Goal: Task Accomplishment & Management: Manage account settings

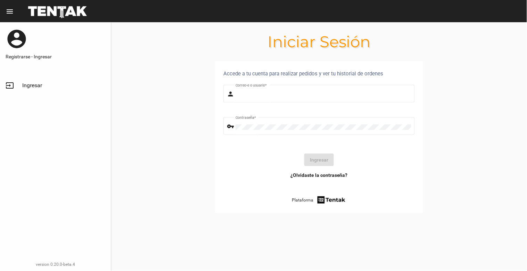
type input "[EMAIL_ADDRESS][DOMAIN_NAME]"
click at [36, 84] on span "Ingresar" at bounding box center [32, 85] width 20 height 7
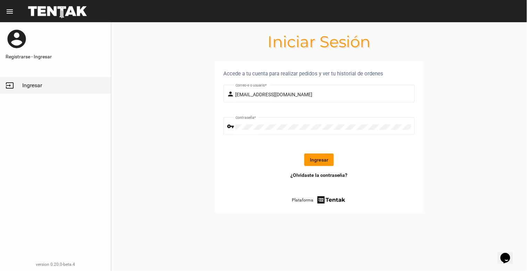
drag, startPoint x: 316, startPoint y: 160, endPoint x: 315, endPoint y: 148, distance: 11.5
click at [315, 158] on button "Ingresar" at bounding box center [319, 159] width 30 height 12
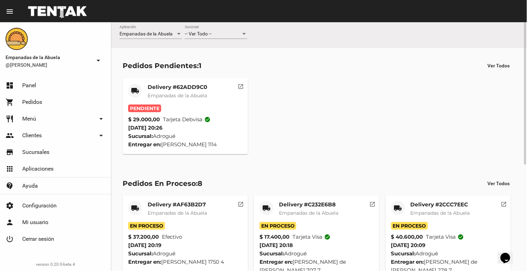
click at [223, 36] on div "-- Ver Todo --" at bounding box center [213, 34] width 56 height 6
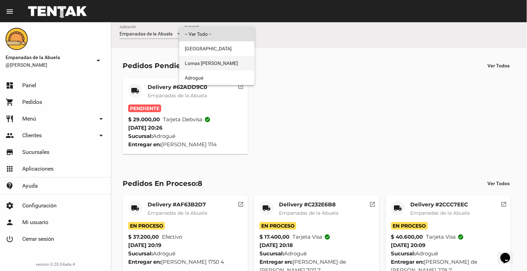
click at [224, 60] on span "Lomas [PERSON_NAME]" at bounding box center [217, 63] width 64 height 15
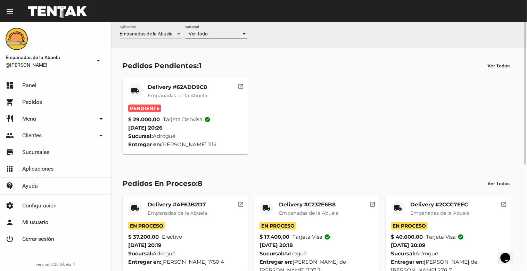
click at [231, 32] on div "-- Ver Todo --" at bounding box center [213, 34] width 56 height 6
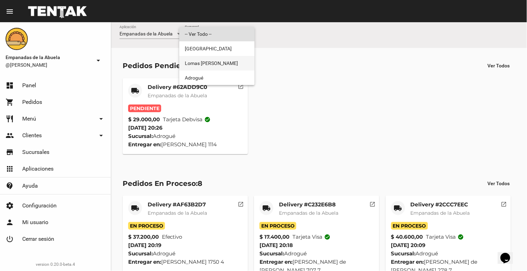
click at [226, 61] on span "Lomas [PERSON_NAME]" at bounding box center [217, 63] width 64 height 15
